Goal: Navigation & Orientation: Find specific page/section

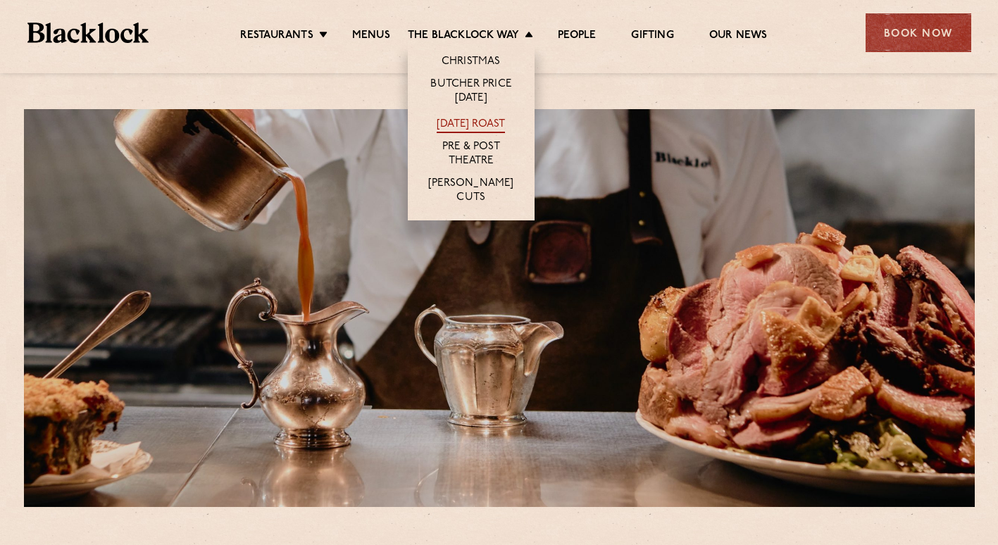
click at [490, 123] on link "[DATE] Roast" at bounding box center [471, 125] width 68 height 15
click at [486, 123] on link "[DATE] Roast" at bounding box center [471, 125] width 68 height 15
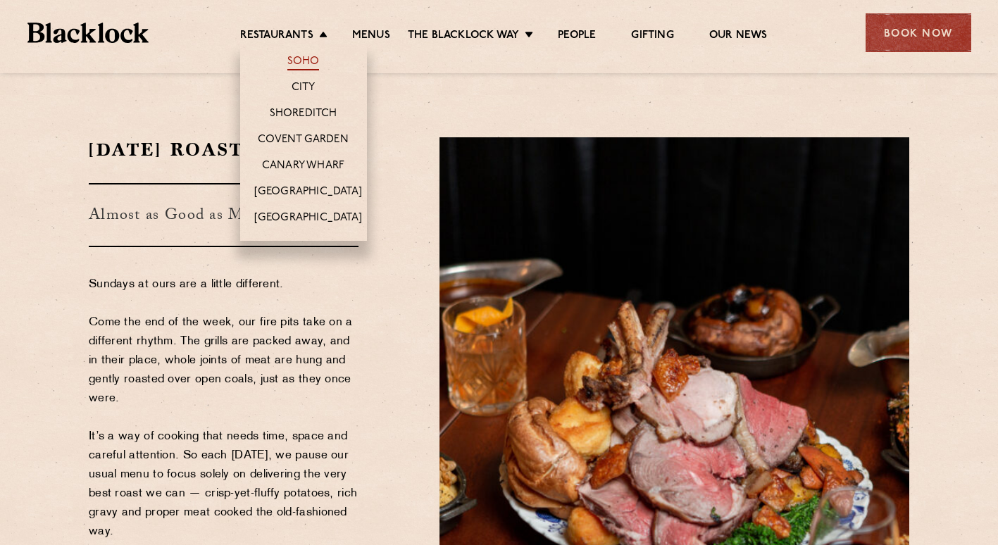
click at [304, 59] on link "Soho" at bounding box center [303, 62] width 32 height 15
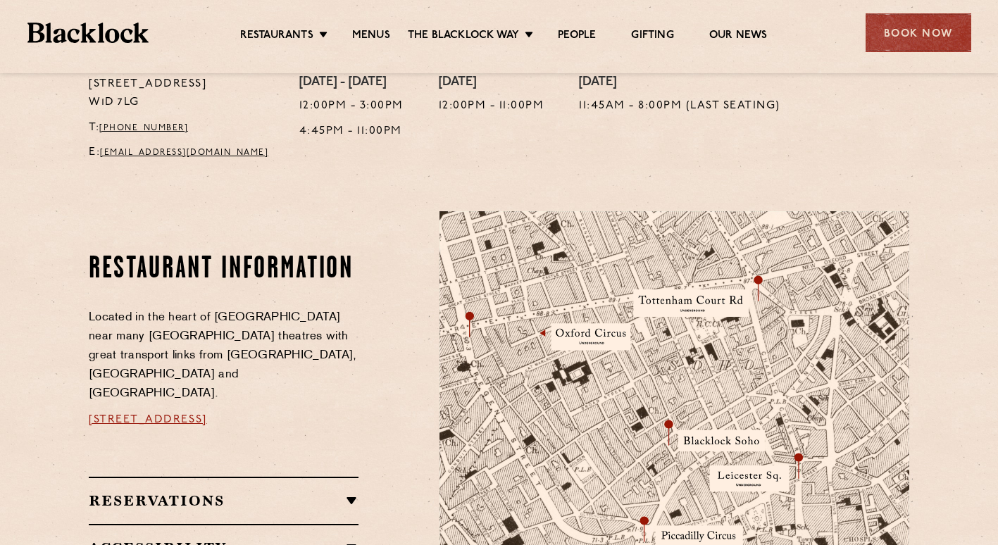
scroll to position [704, 0]
